Goal: Task Accomplishment & Management: Manage account settings

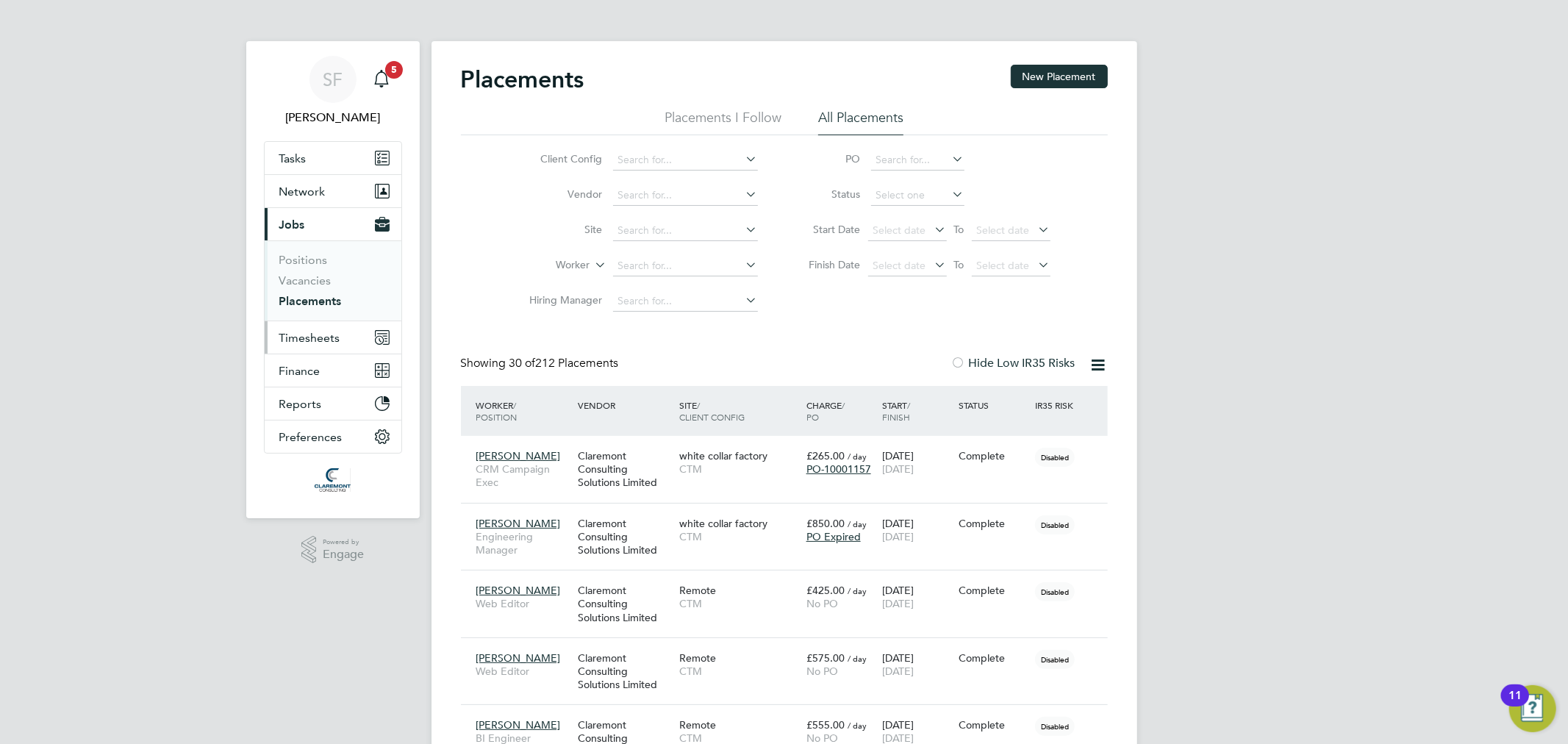
click at [300, 336] on span "Timesheets" at bounding box center [310, 338] width 61 height 14
click at [312, 286] on link "Timesheets" at bounding box center [310, 293] width 61 height 14
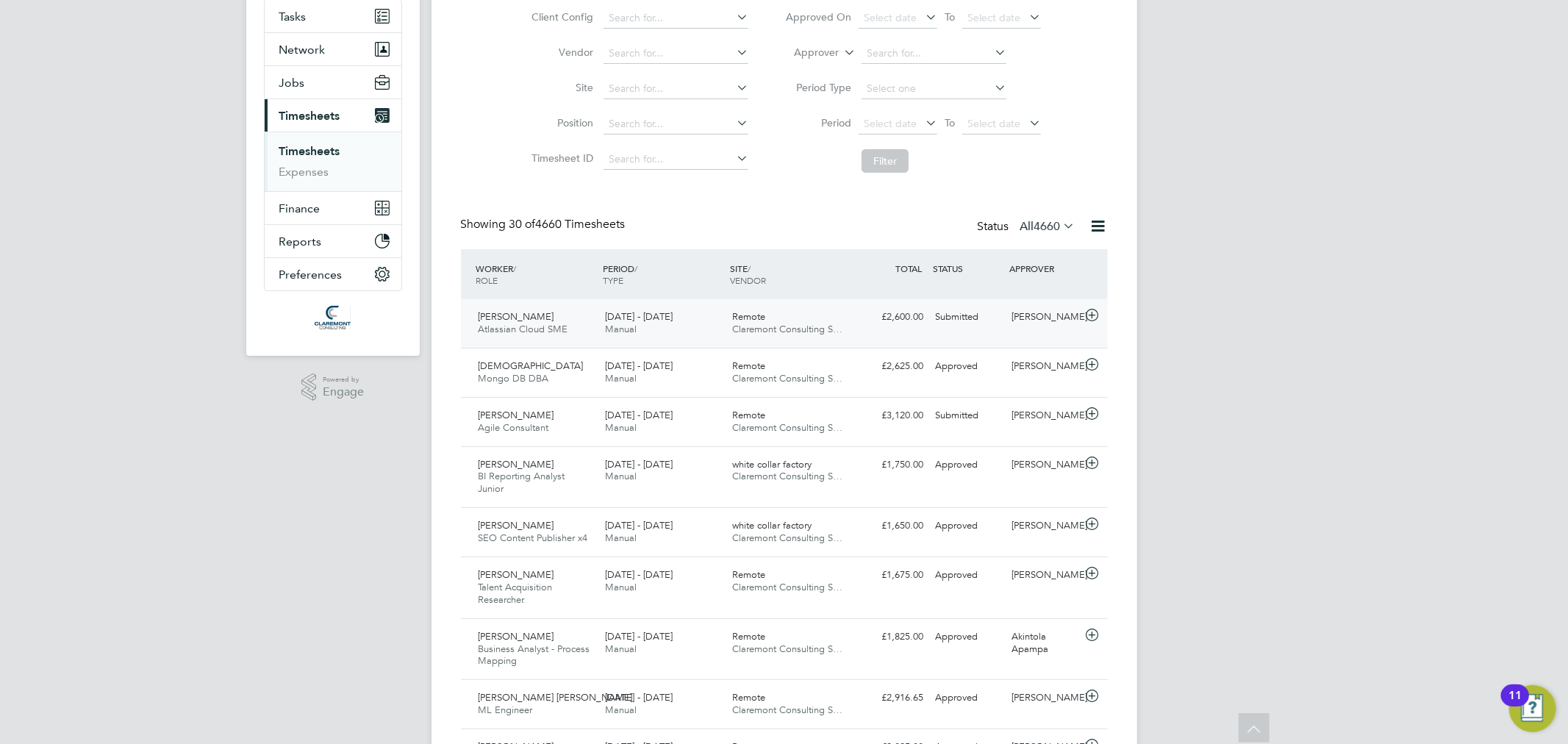
click at [638, 318] on span "18 - 24 Aug 2025" at bounding box center [638, 316] width 68 height 13
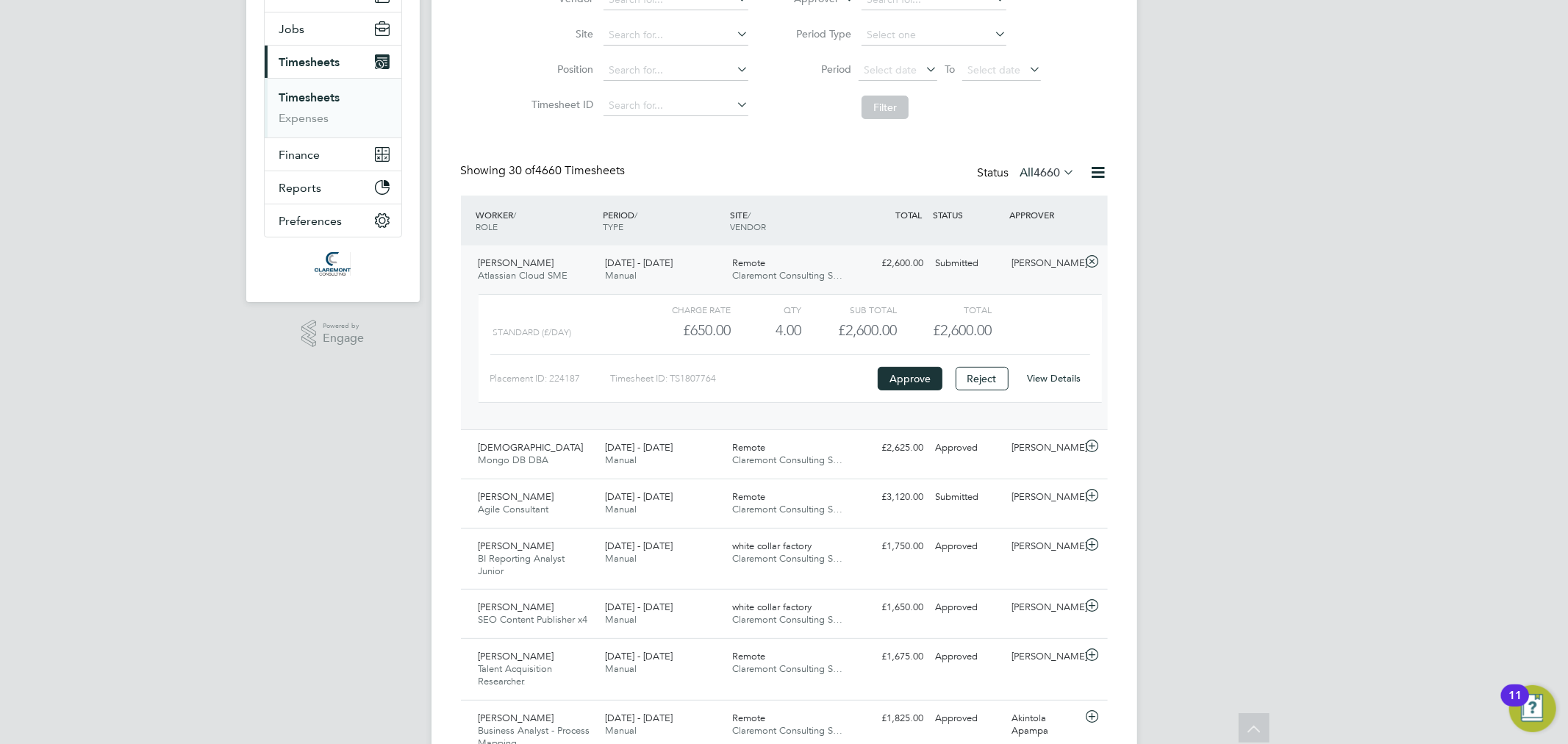
scroll to position [224, 0]
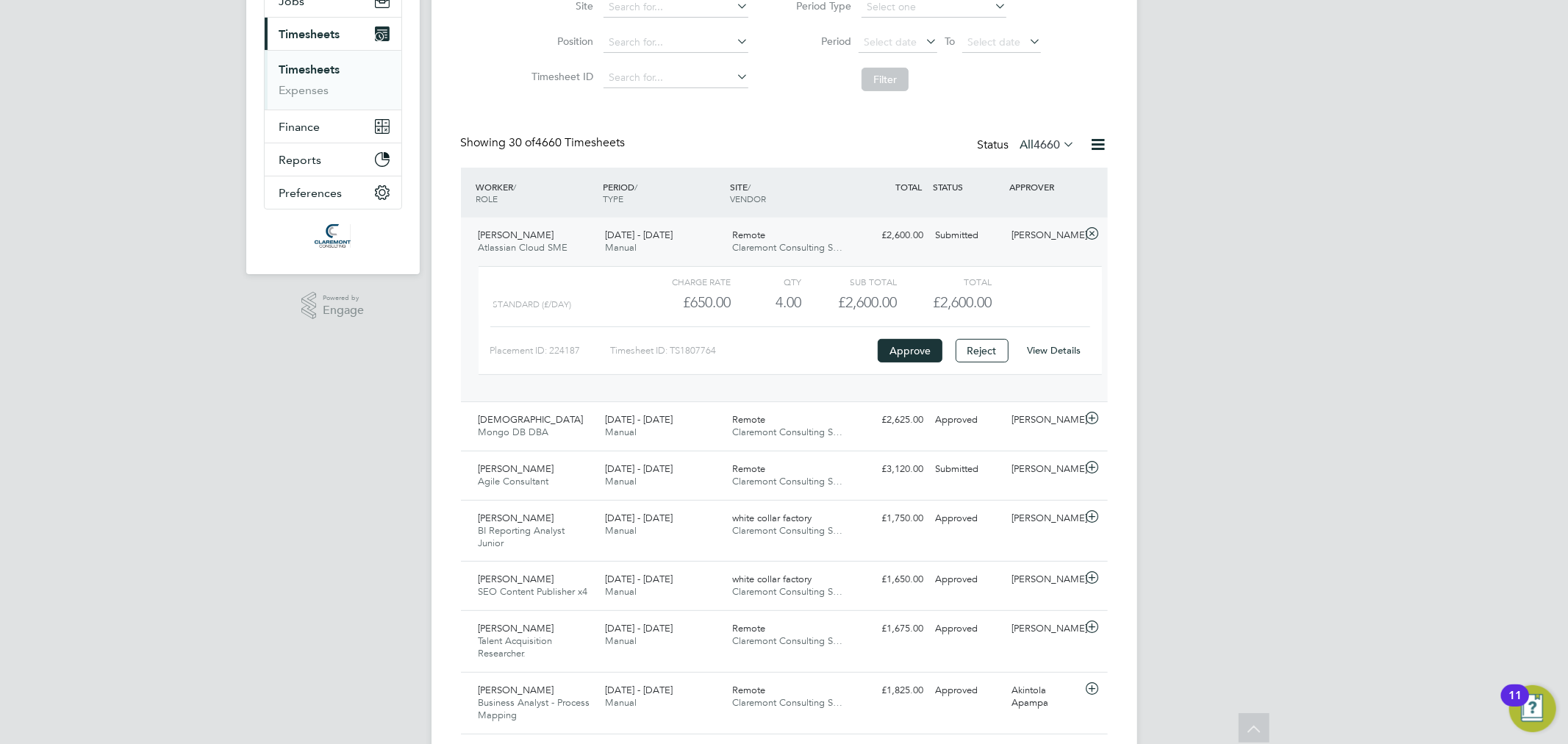
click at [1060, 349] on link "View Details" at bounding box center [1054, 350] width 54 height 13
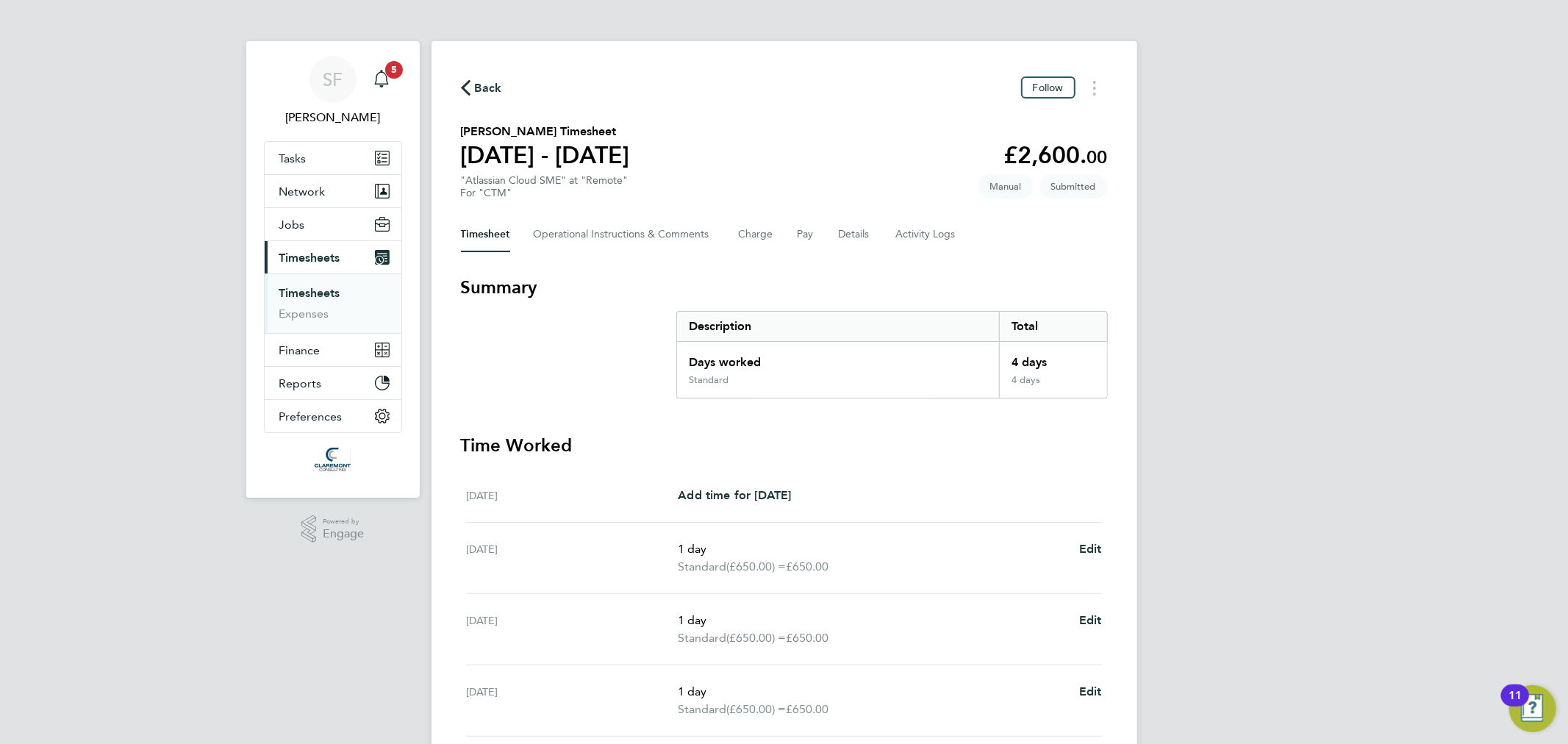
click at [372, 81] on icon "Main navigation" at bounding box center [381, 79] width 18 height 18
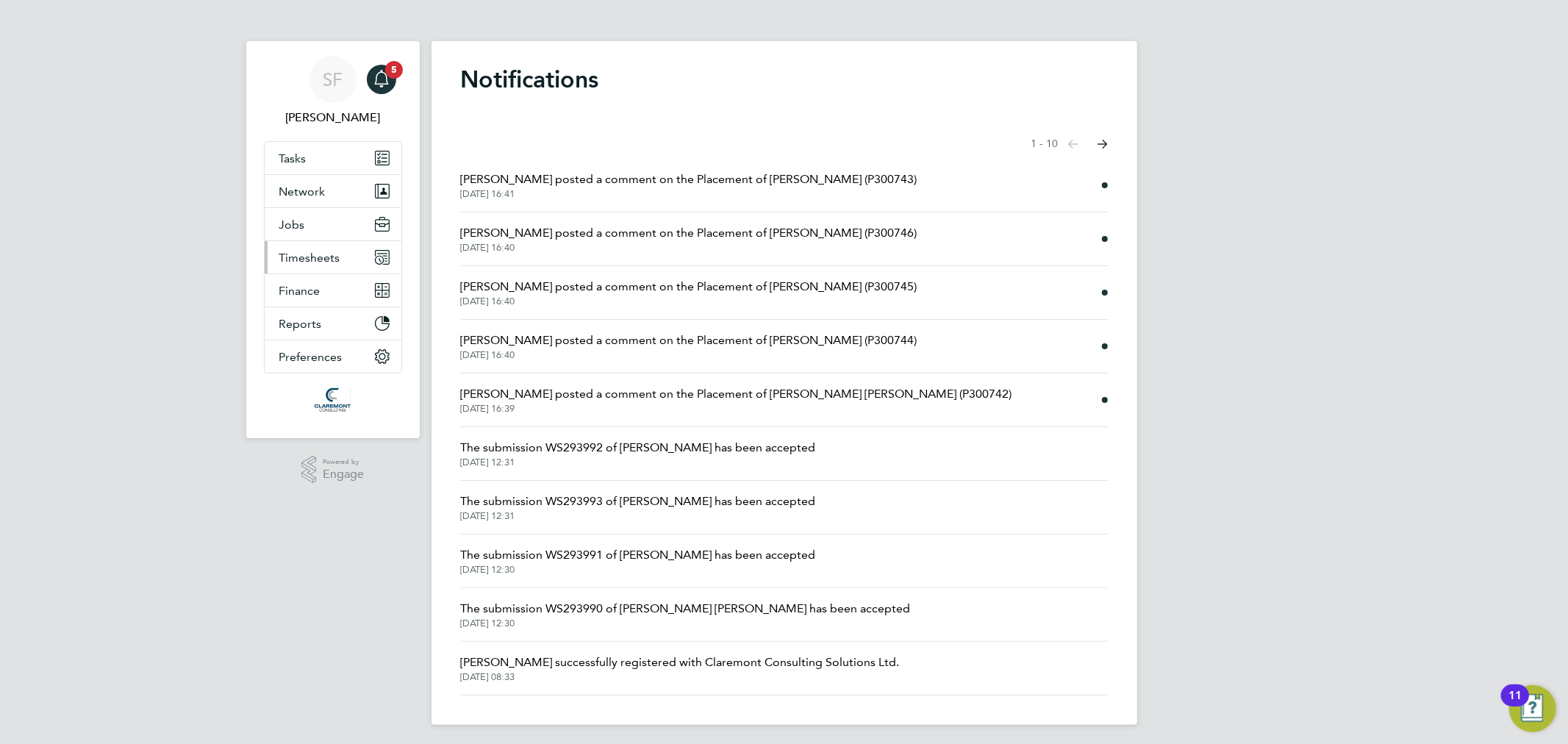
click at [313, 258] on span "Timesheets" at bounding box center [310, 258] width 61 height 14
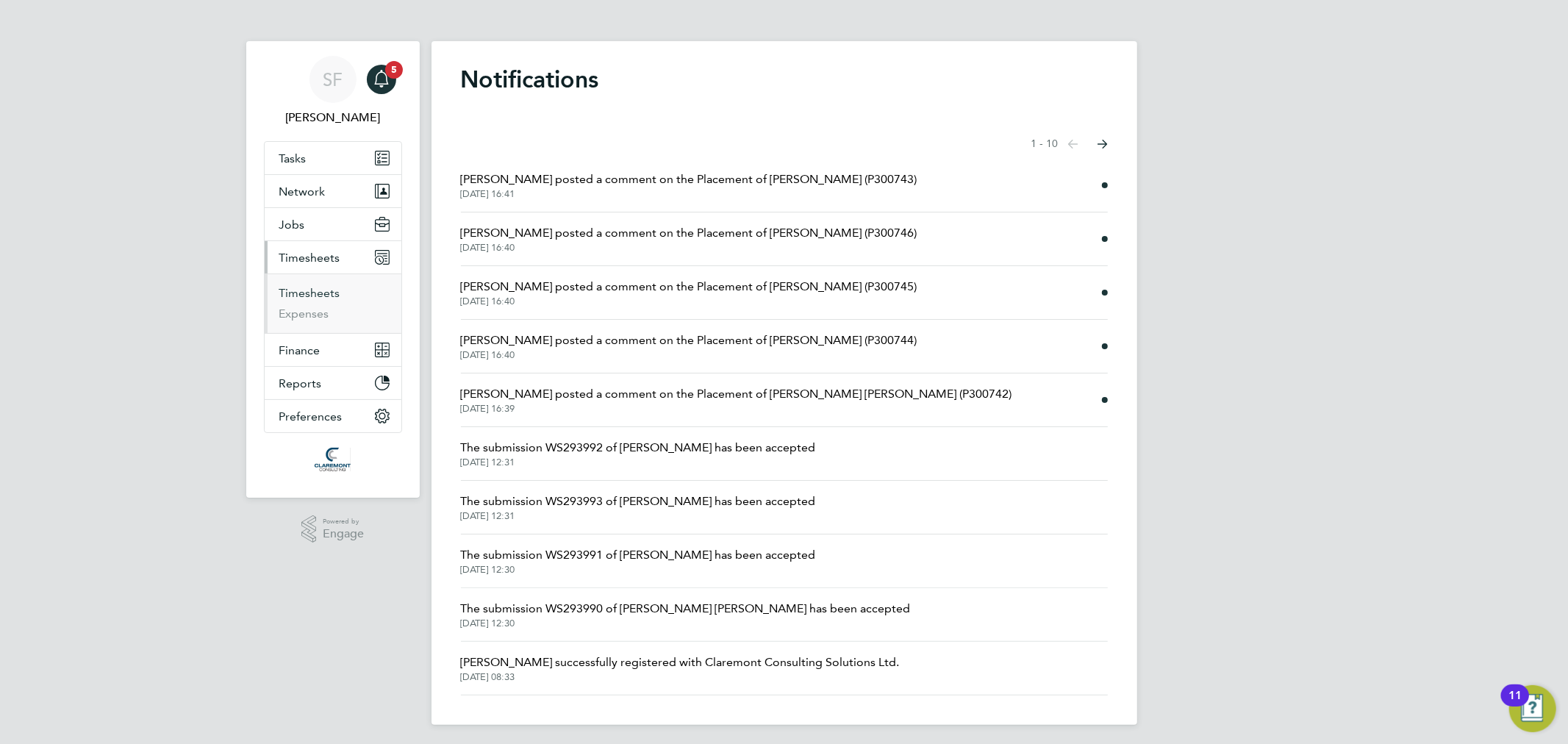
click at [314, 294] on link "Timesheets" at bounding box center [310, 293] width 61 height 14
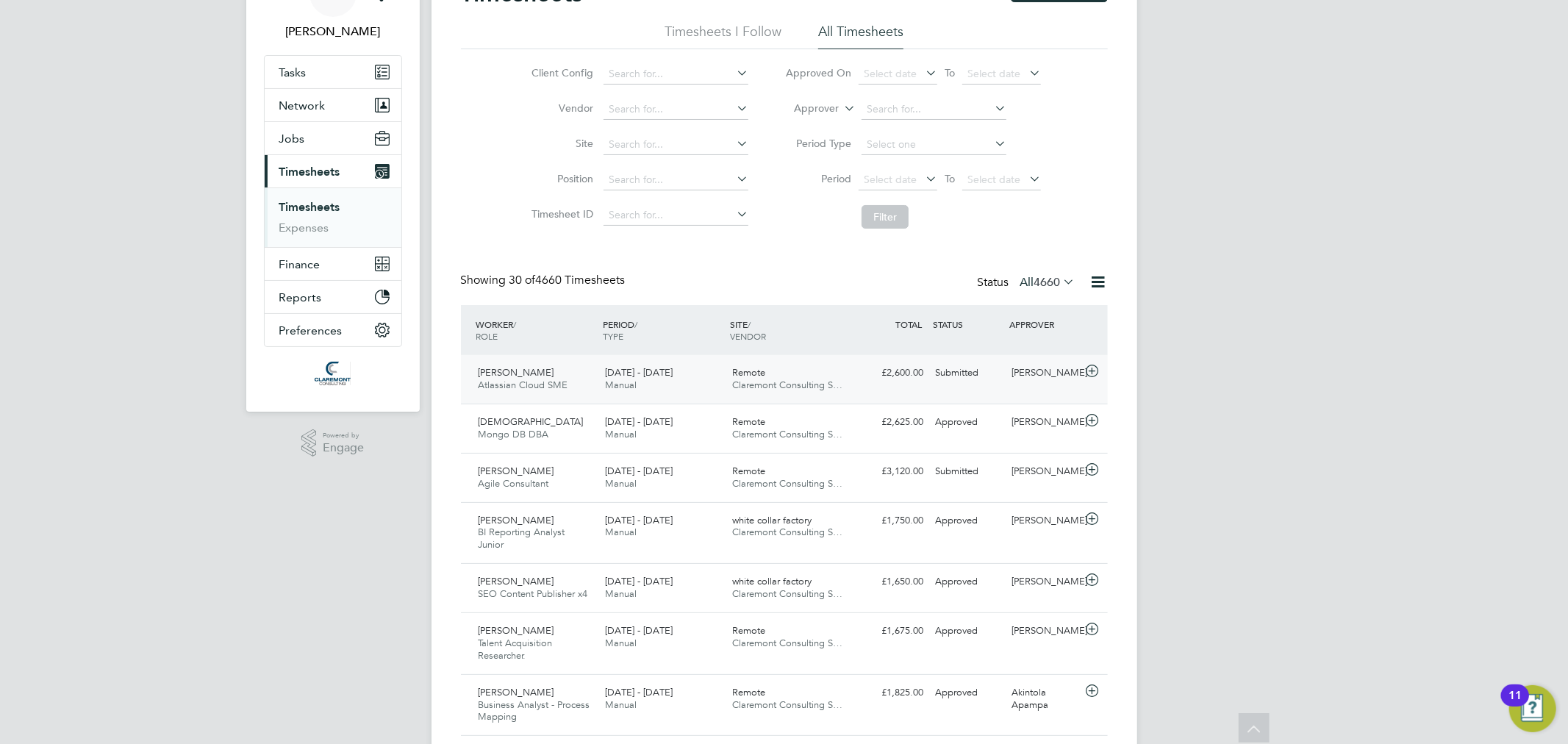
click at [1018, 377] on div "Nathan Hand" at bounding box center [1044, 372] width 77 height 24
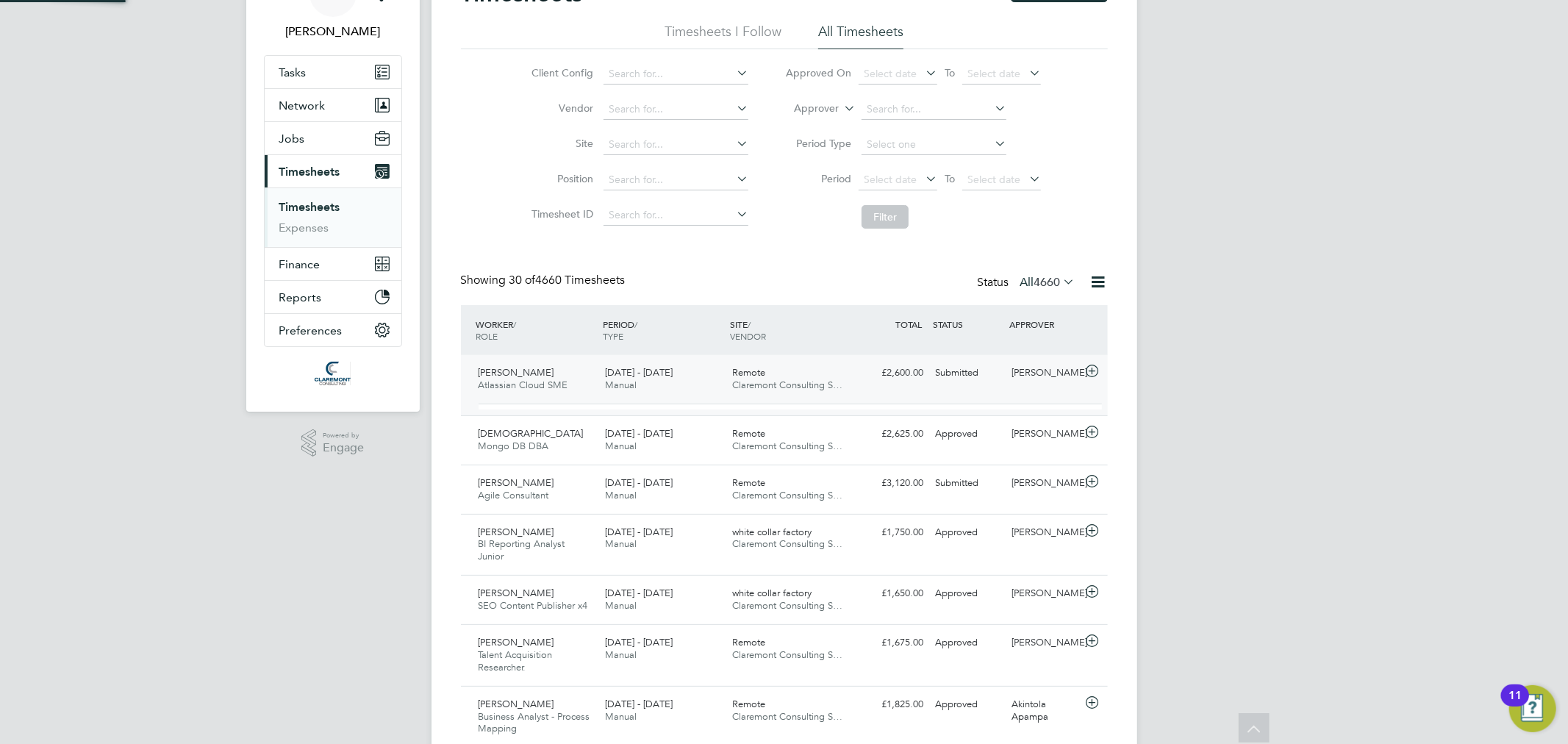
scroll to position [24, 144]
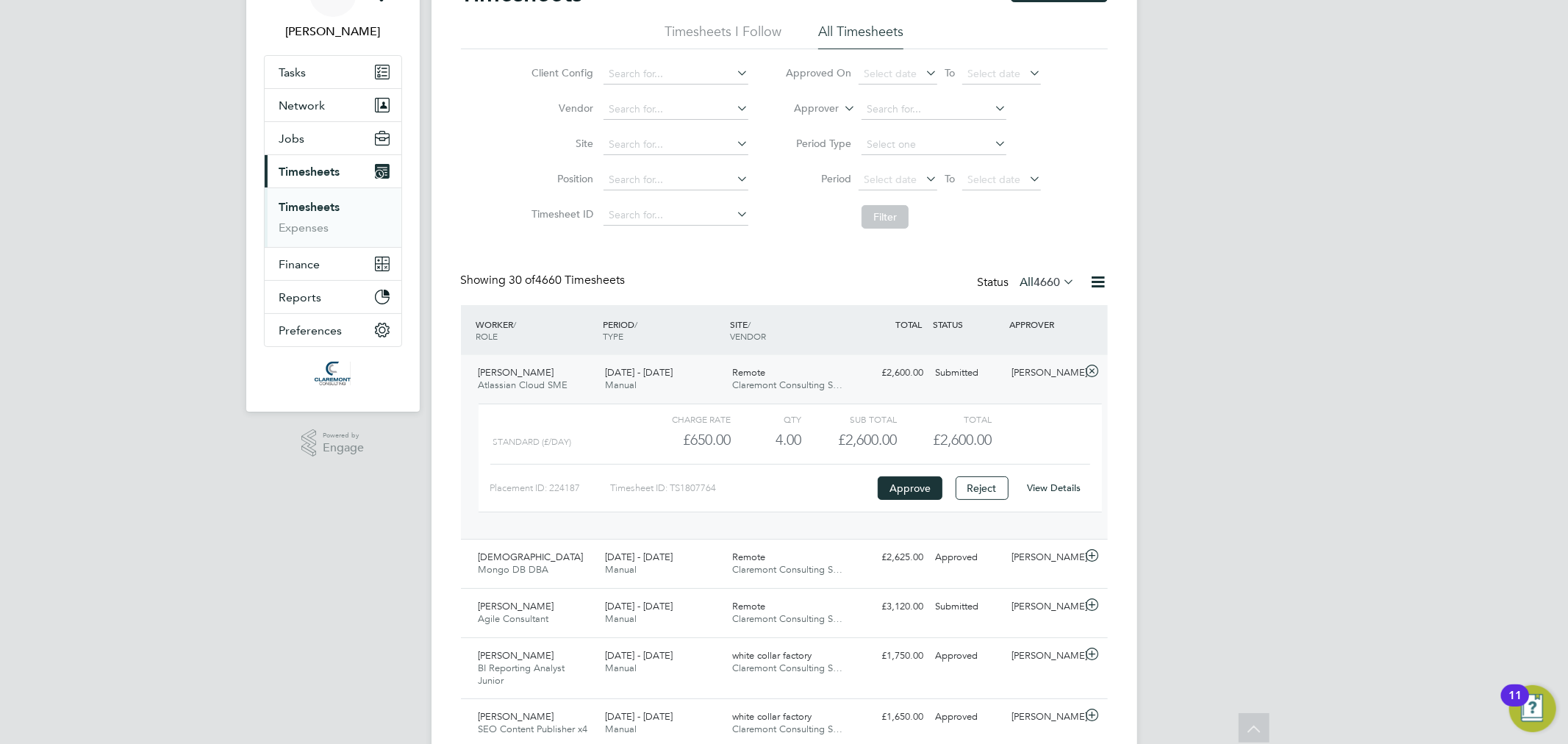
click at [1059, 486] on link "View Details" at bounding box center [1054, 487] width 54 height 13
click at [320, 137] on button "Jobs" at bounding box center [333, 138] width 137 height 32
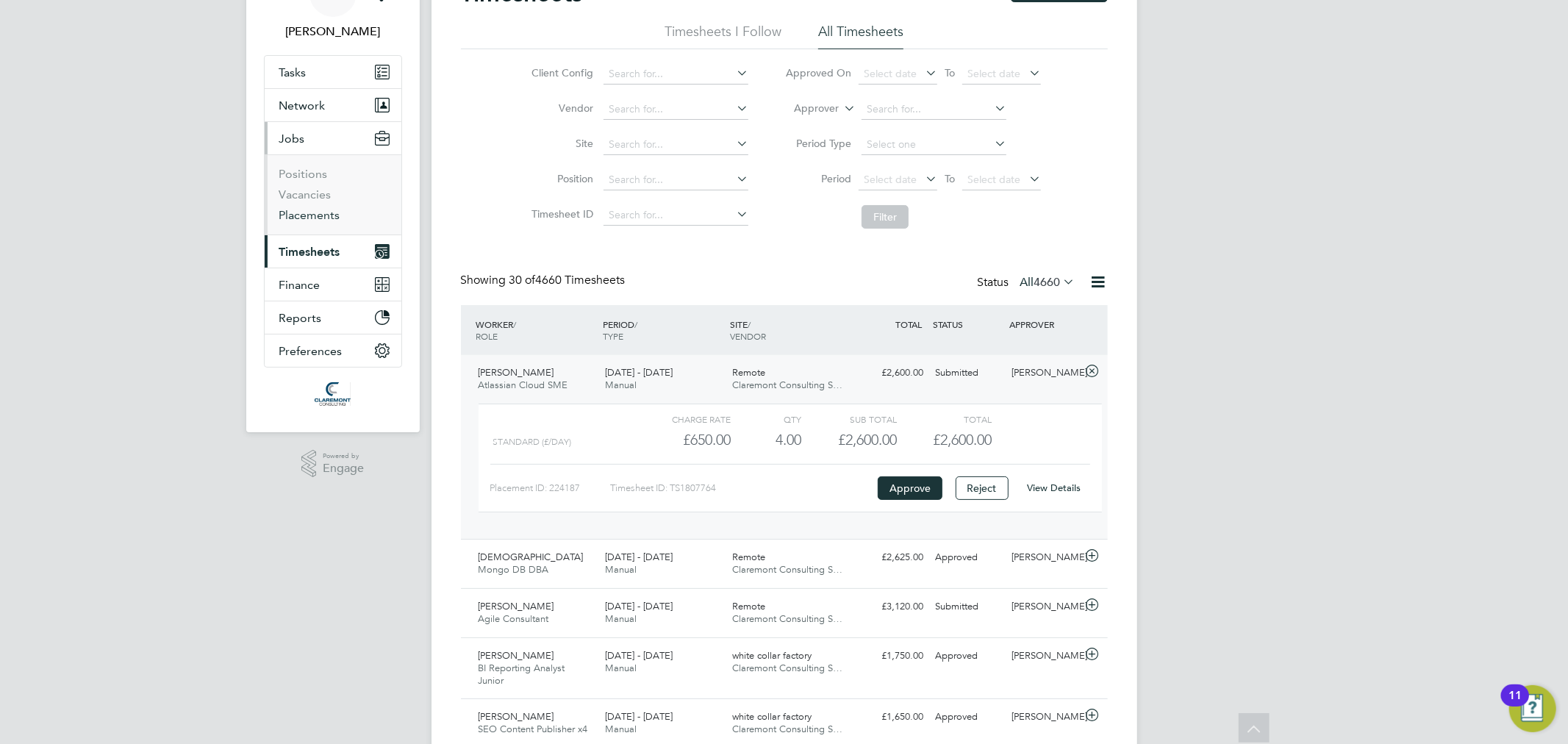
click at [315, 209] on link "Placements" at bounding box center [310, 215] width 61 height 14
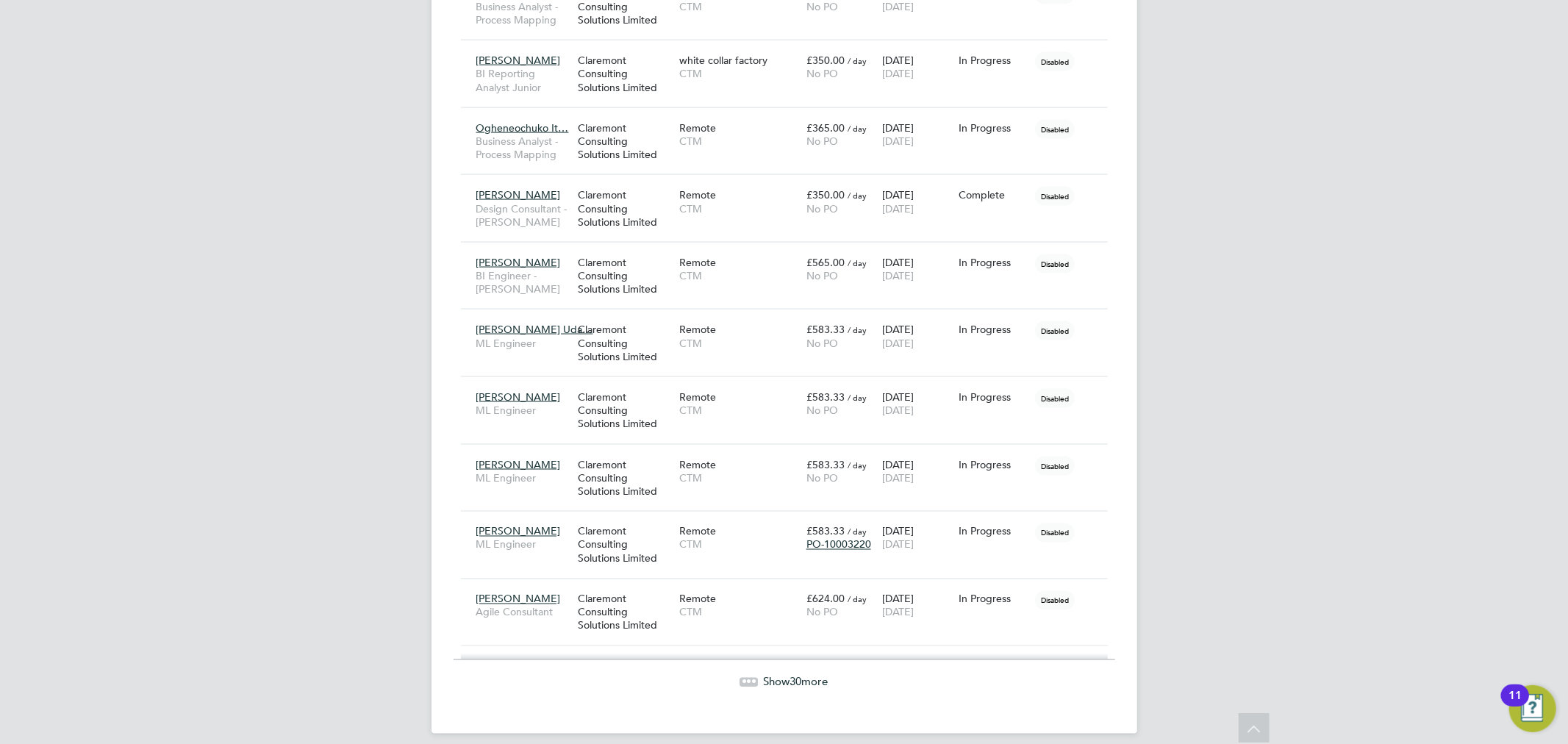
click at [814, 675] on span "Show 30 more" at bounding box center [795, 682] width 65 height 14
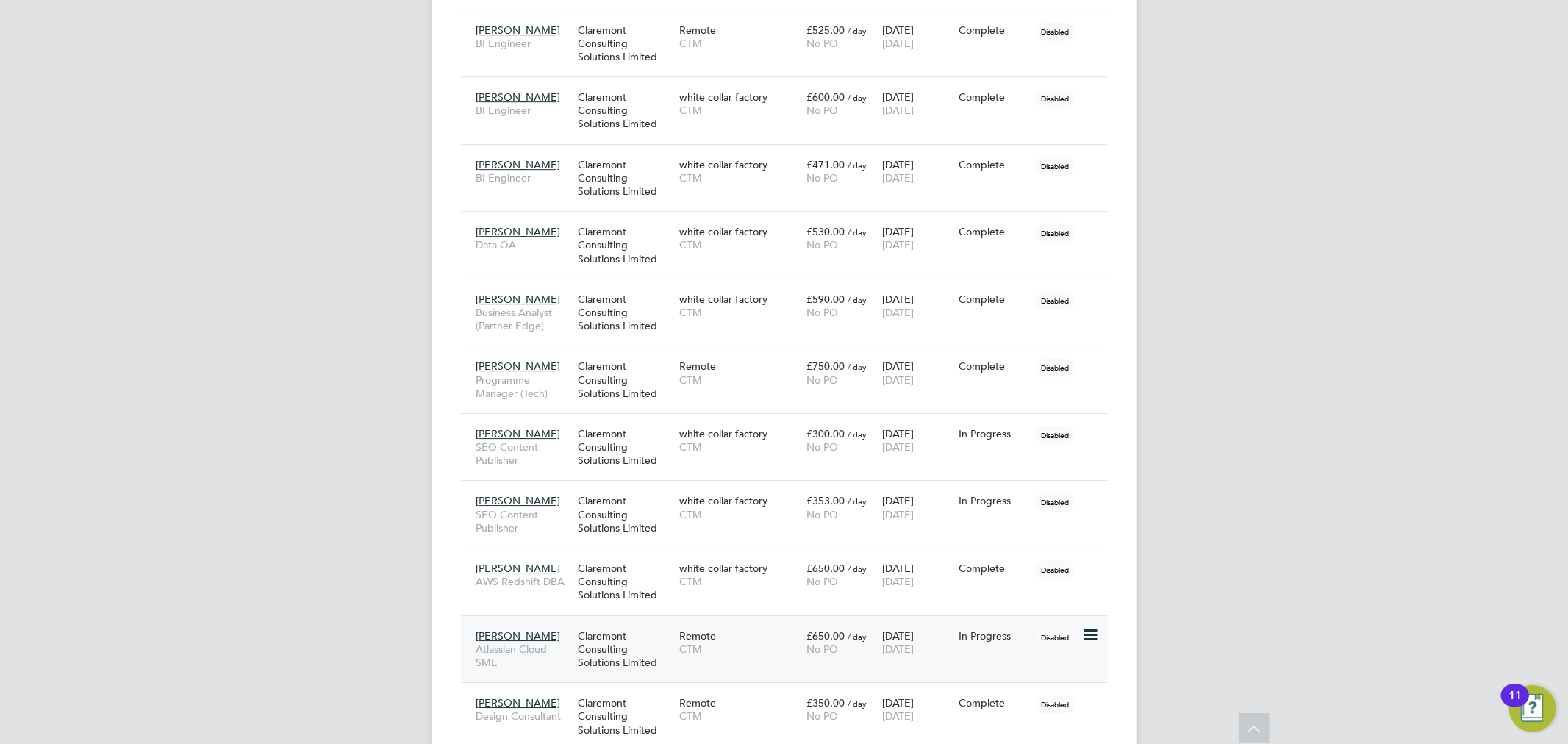
click at [582, 644] on div "Claremont Consulting Solutions Limited" at bounding box center [625, 649] width 101 height 55
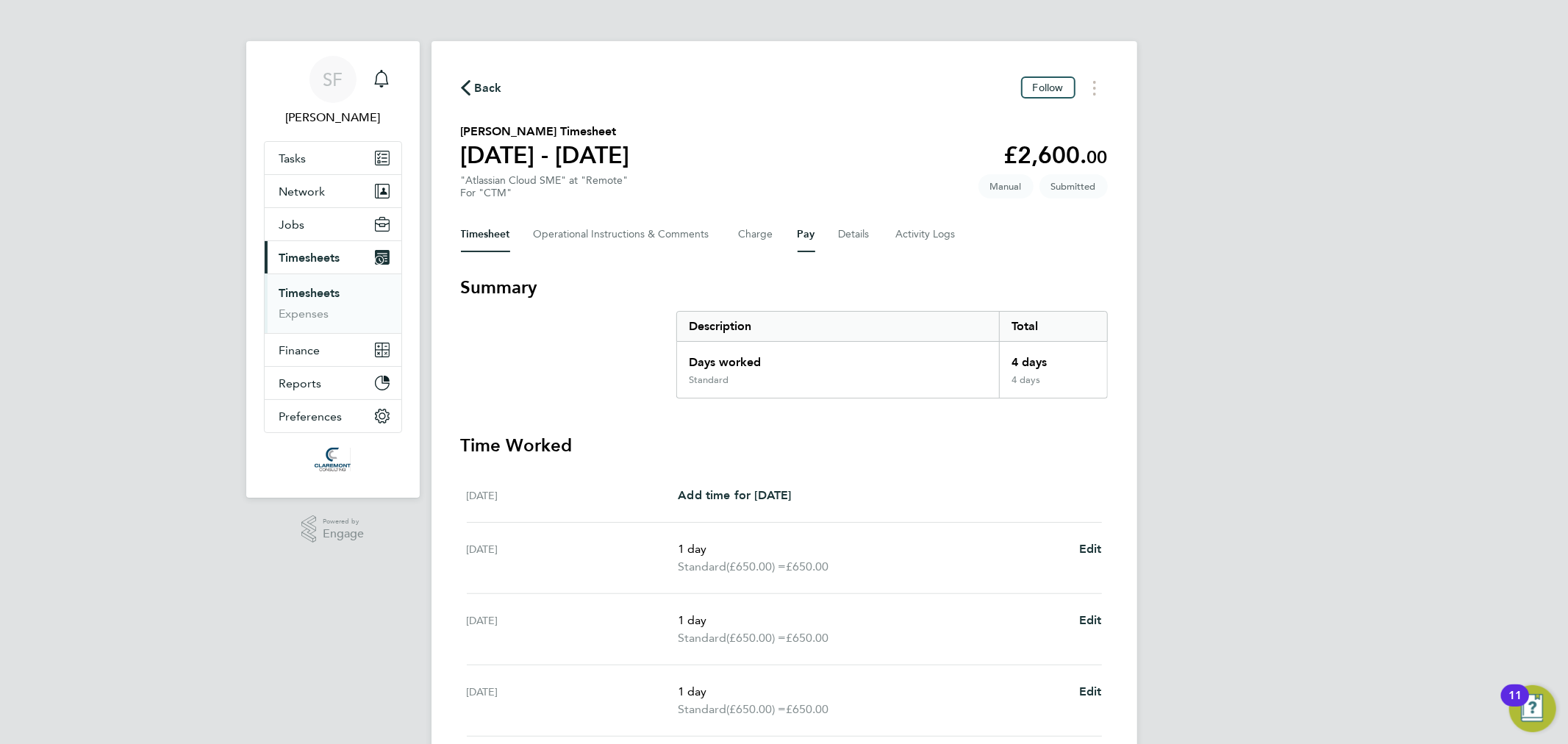
click at [809, 231] on button "Pay" at bounding box center [806, 235] width 18 height 35
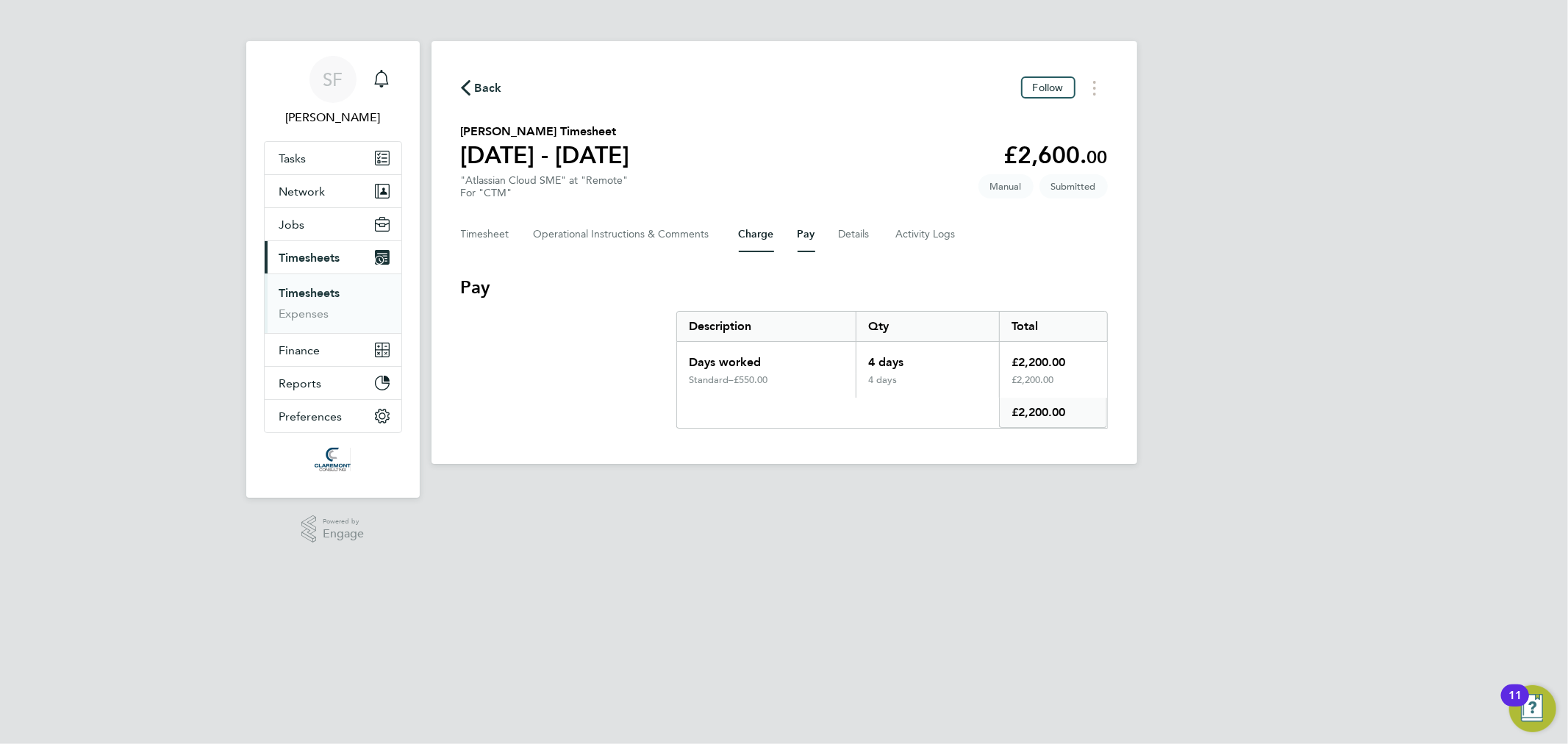
click at [741, 237] on button "Charge" at bounding box center [757, 235] width 35 height 35
click at [497, 236] on button "Timesheet" at bounding box center [486, 235] width 49 height 35
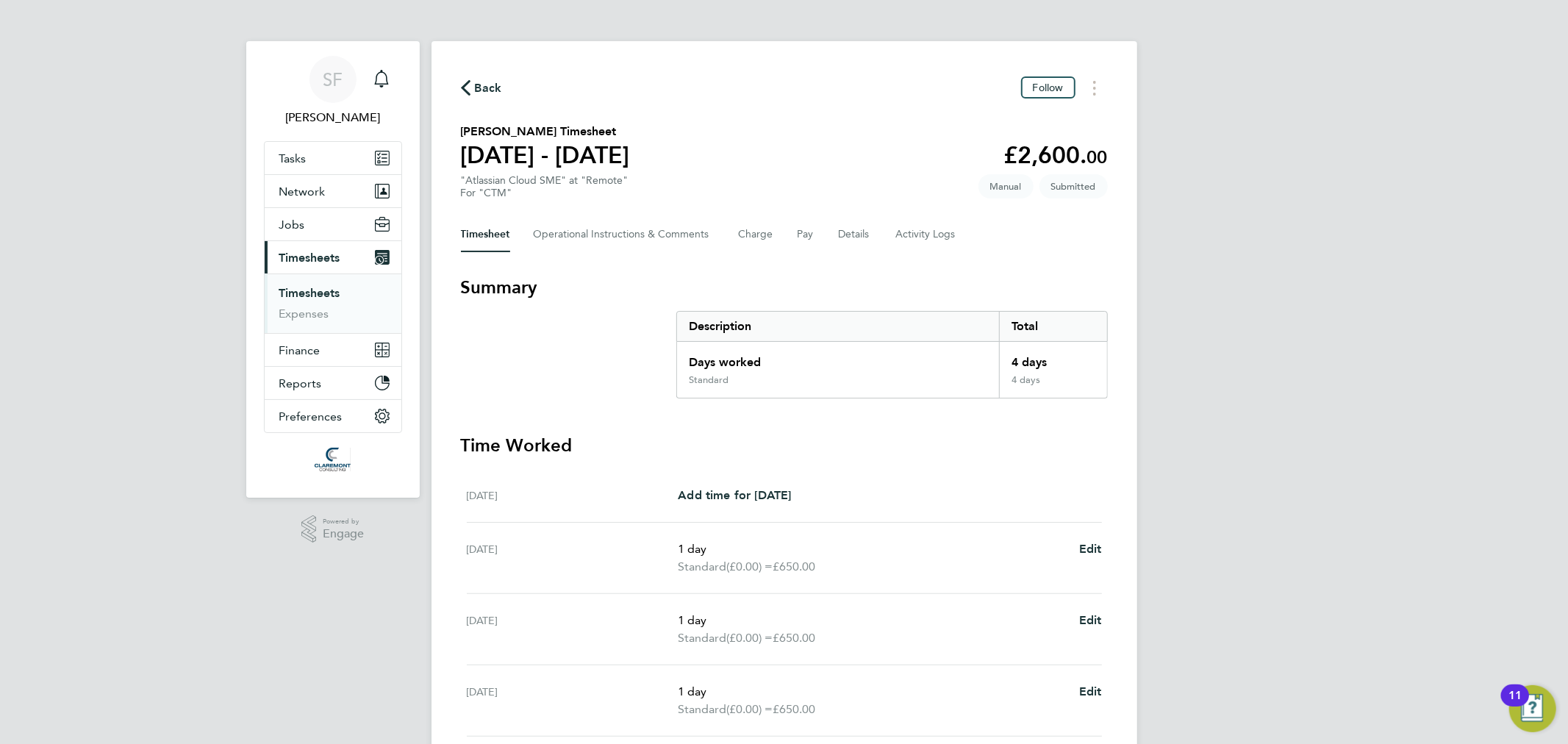
click at [470, 79] on button "Back" at bounding box center [481, 88] width 41 height 19
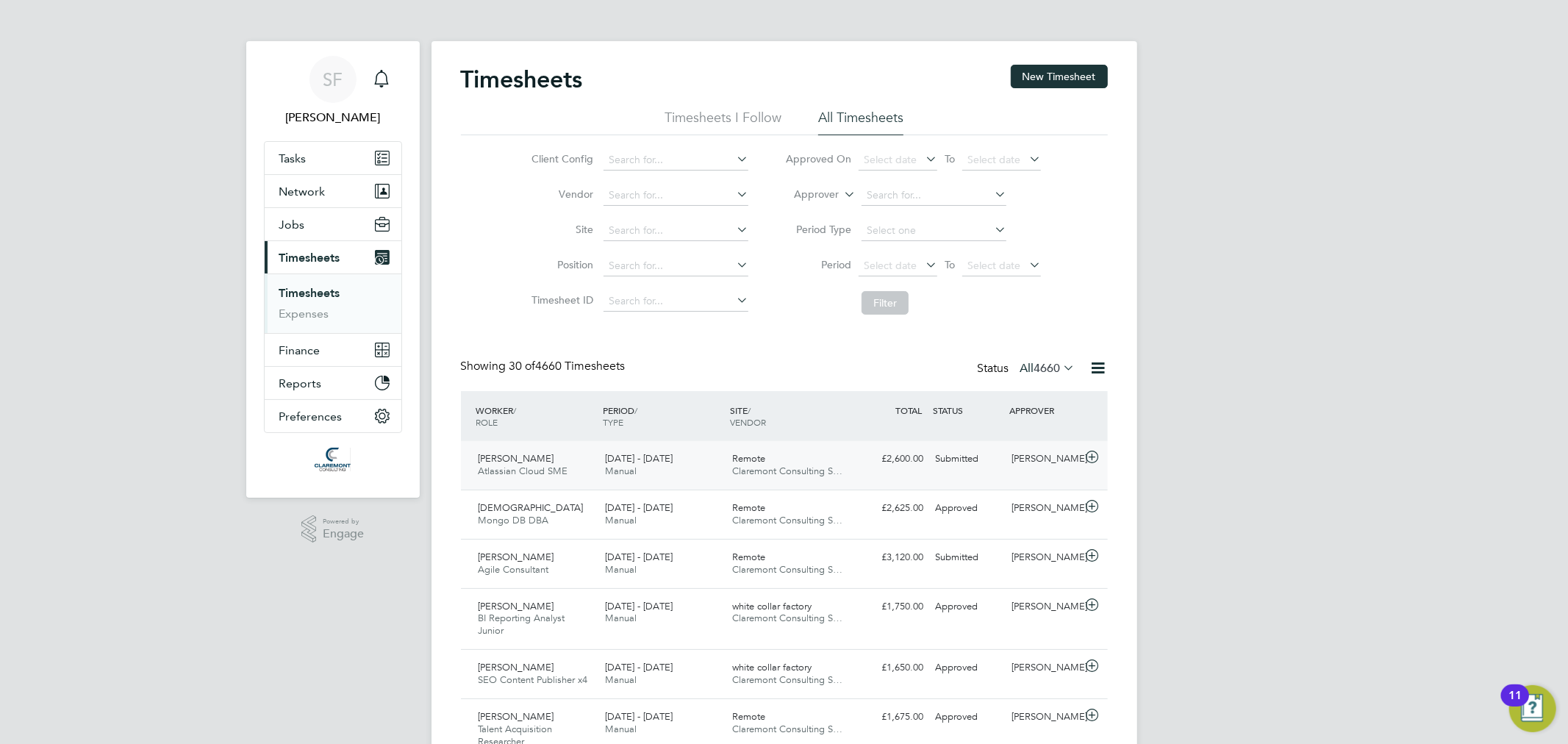
click at [876, 469] on div "£2,600.00 Submitted" at bounding box center [892, 459] width 77 height 24
